Goal: Obtain resource: Download file/media

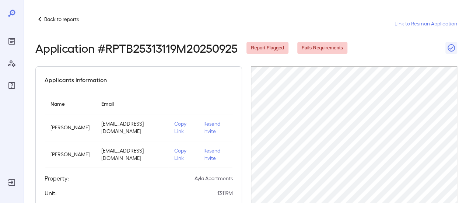
click at [39, 21] on icon at bounding box center [39, 19] width 9 height 9
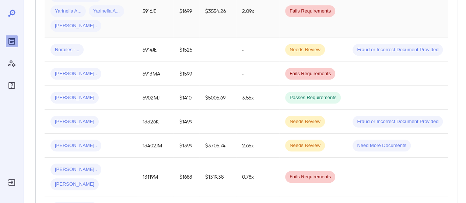
scroll to position [405, 0]
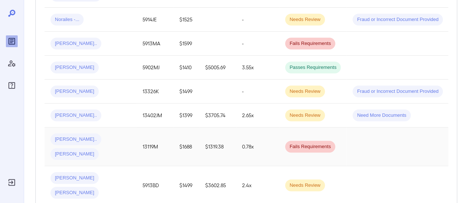
click at [92, 128] on td "Demetrick L... Patricia A..." at bounding box center [91, 146] width 92 height 39
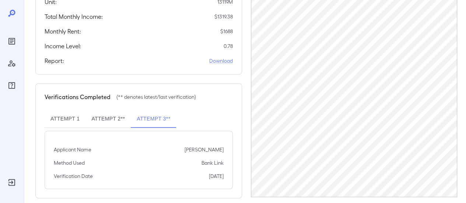
scroll to position [200, 0]
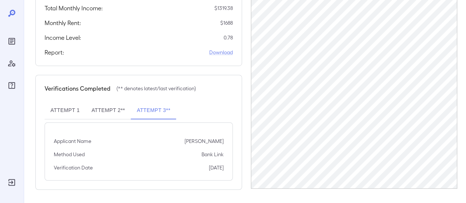
click at [108, 109] on button "Attempt 2**" at bounding box center [107, 111] width 45 height 18
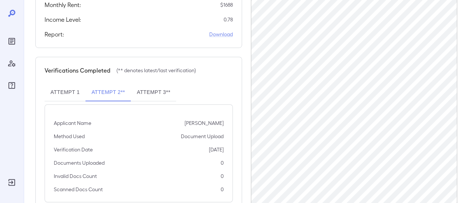
scroll to position [239, 0]
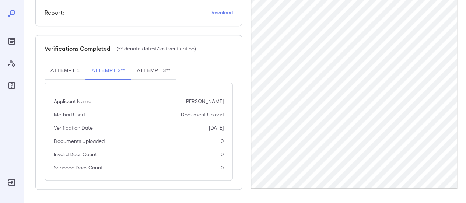
click at [65, 64] on button "Attempt 1" at bounding box center [65, 71] width 41 height 18
click at [113, 68] on button "Attempt 2**" at bounding box center [107, 71] width 45 height 18
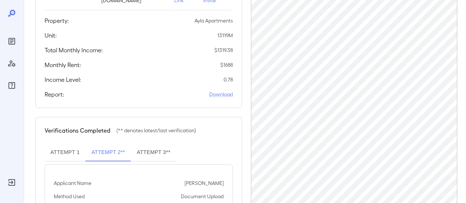
scroll to position [0, 0]
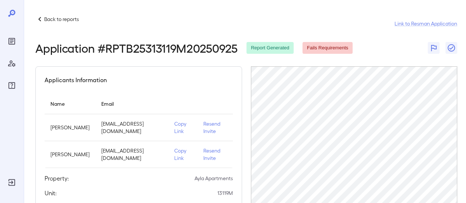
click at [40, 18] on icon at bounding box center [39, 19] width 9 height 9
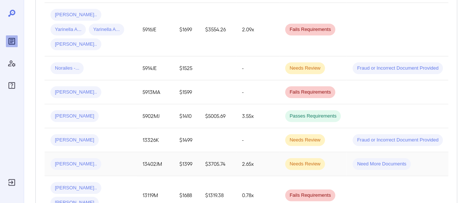
scroll to position [368, 0]
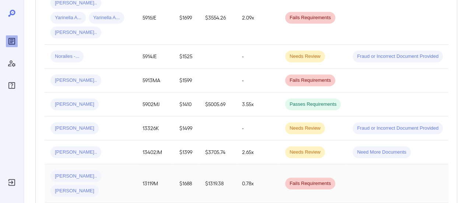
click at [113, 168] on td "Demetrick L... Patricia A..." at bounding box center [91, 183] width 92 height 39
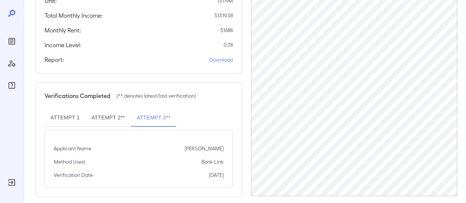
scroll to position [200, 0]
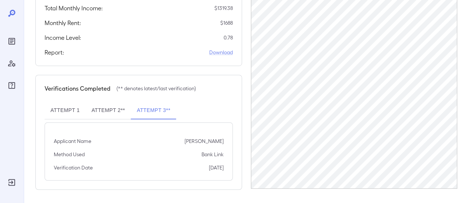
click at [70, 109] on button "Attempt 1" at bounding box center [65, 111] width 41 height 18
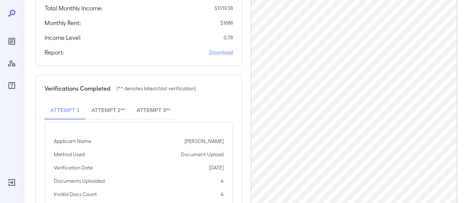
click at [117, 112] on button "Attempt 2**" at bounding box center [107, 111] width 45 height 18
click at [217, 50] on link "Download" at bounding box center [221, 52] width 24 height 7
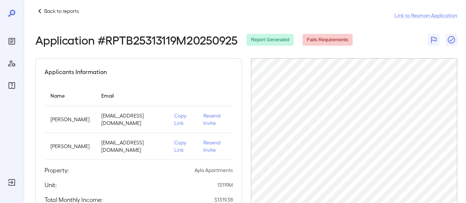
scroll to position [0, 0]
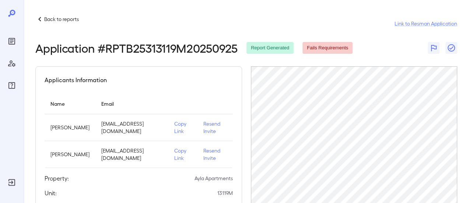
click at [39, 19] on icon at bounding box center [39, 19] width 3 height 4
